Goal: Task Accomplishment & Management: Manage account settings

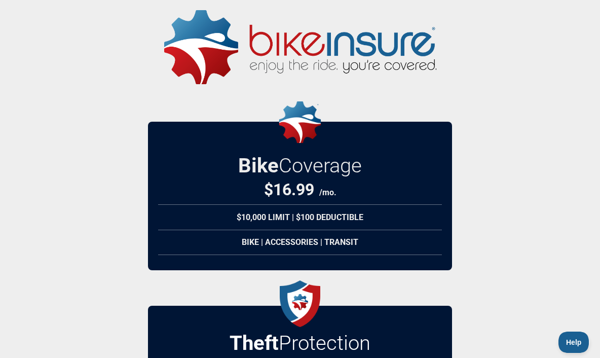
click at [402, 62] on img at bounding box center [300, 47] width 272 height 74
click at [407, 36] on img at bounding box center [300, 47] width 272 height 74
click at [297, 246] on div "Bike | Accessories | Transit" at bounding box center [300, 242] width 284 height 25
click at [393, 190] on div "Bike Coverage $16.99 /mo. $10,000 Limit | $100 Deductible Our comprehensive bic…" at bounding box center [300, 196] width 304 height 148
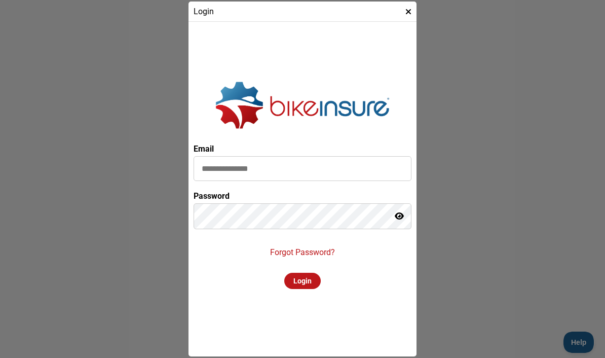
click at [378, 172] on input at bounding box center [303, 168] width 218 height 25
click at [324, 255] on p "Forgot Password?" at bounding box center [302, 252] width 65 height 10
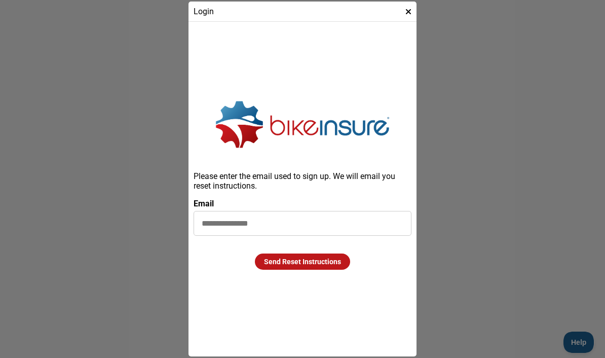
click at [316, 224] on input at bounding box center [303, 223] width 218 height 25
type input "**********"
click at [331, 266] on div "Send Reset Instructions" at bounding box center [302, 261] width 95 height 16
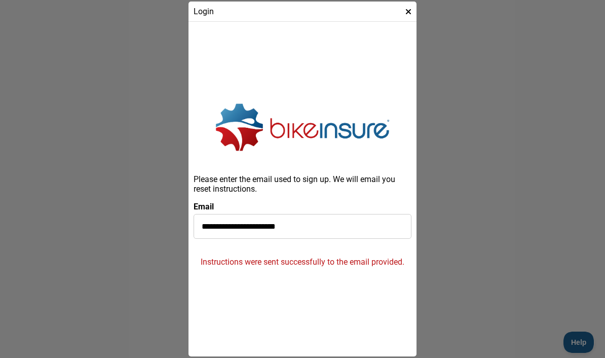
click at [539, 204] on div at bounding box center [302, 179] width 605 height 358
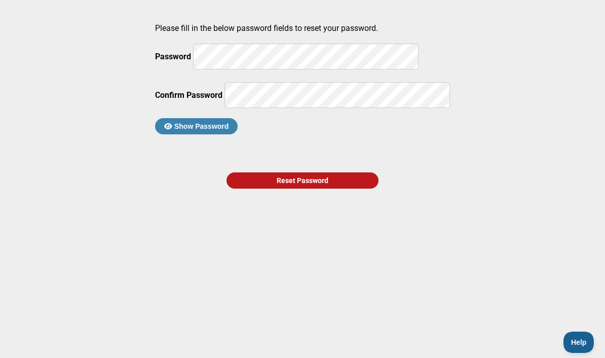
click at [238, 134] on button "Show Password" at bounding box center [196, 126] width 83 height 16
click at [235, 134] on button "Hide Password" at bounding box center [195, 126] width 80 height 16
click at [298, 189] on div "Reset Password" at bounding box center [303, 180] width 152 height 16
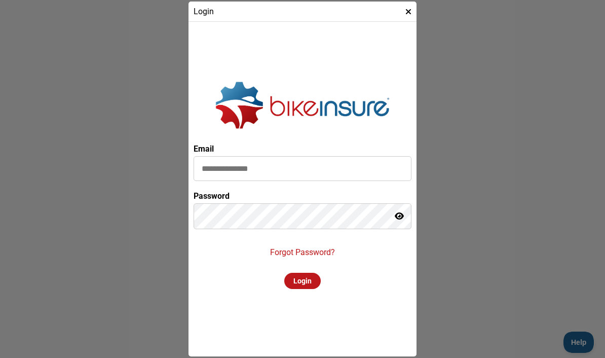
click at [345, 171] on input at bounding box center [303, 168] width 218 height 25
type input "**********"
click at [311, 283] on div "Login" at bounding box center [302, 281] width 36 height 16
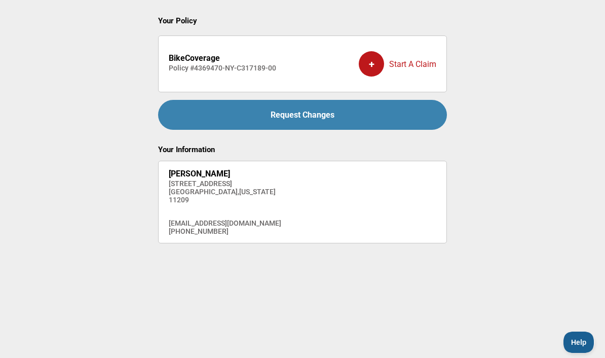
click at [387, 118] on div "Request Changes" at bounding box center [302, 115] width 289 height 30
